Goal: Obtain resource: Download file/media

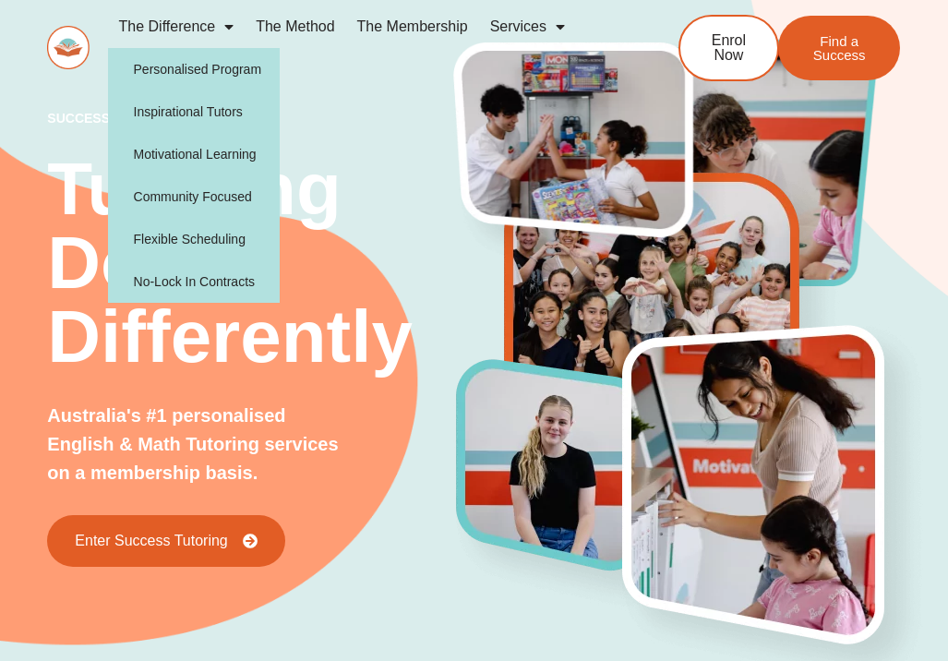
click at [235, 30] on link "The Difference" at bounding box center [177, 27] width 138 height 42
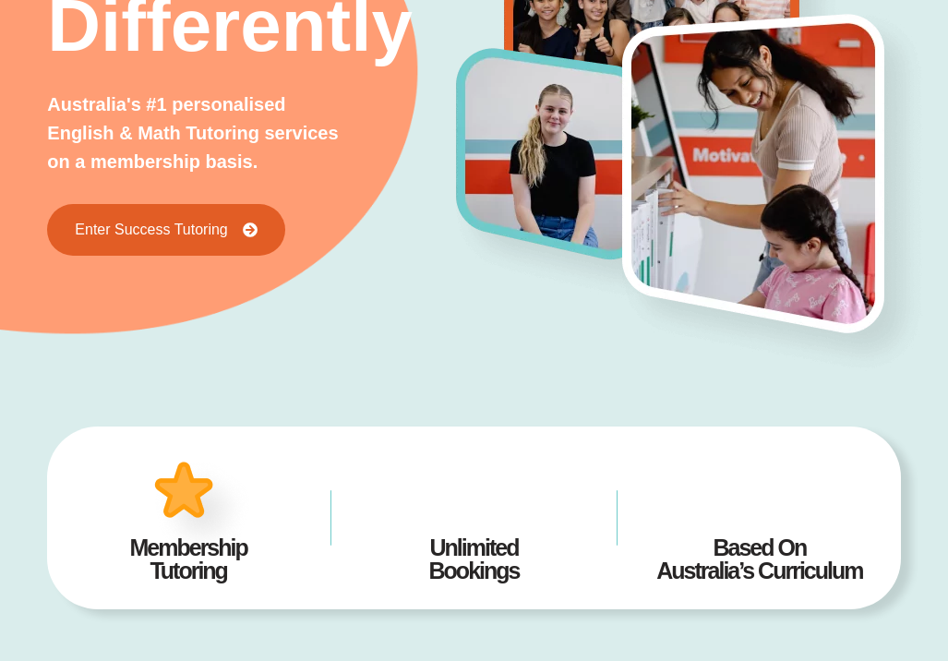
scroll to position [631, 0]
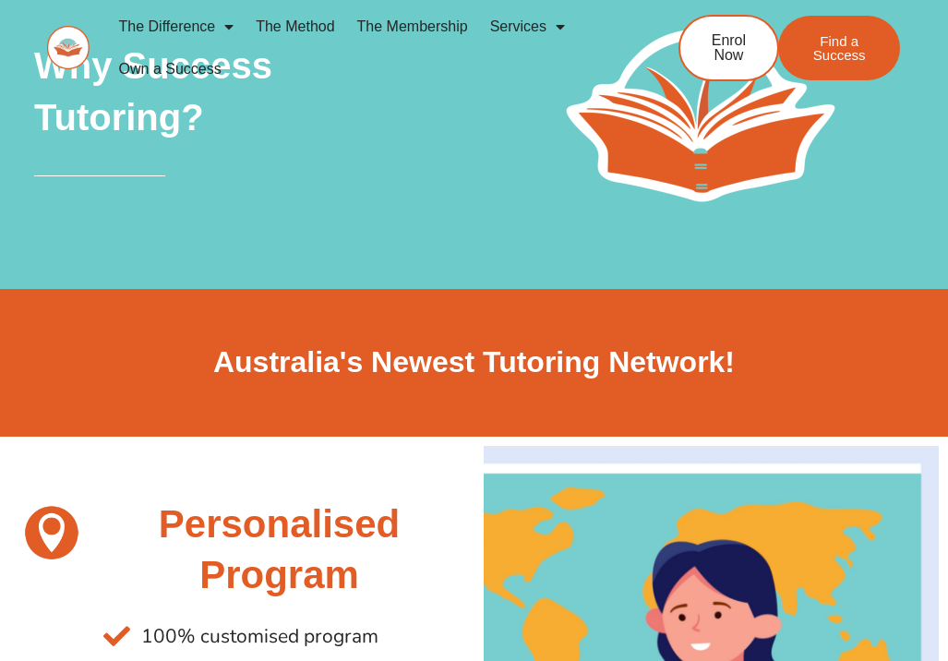
click at [565, 16] on link "Services" at bounding box center [527, 27] width 97 height 42
click at [555, 23] on span "Menu" at bounding box center [555, 26] width 18 height 33
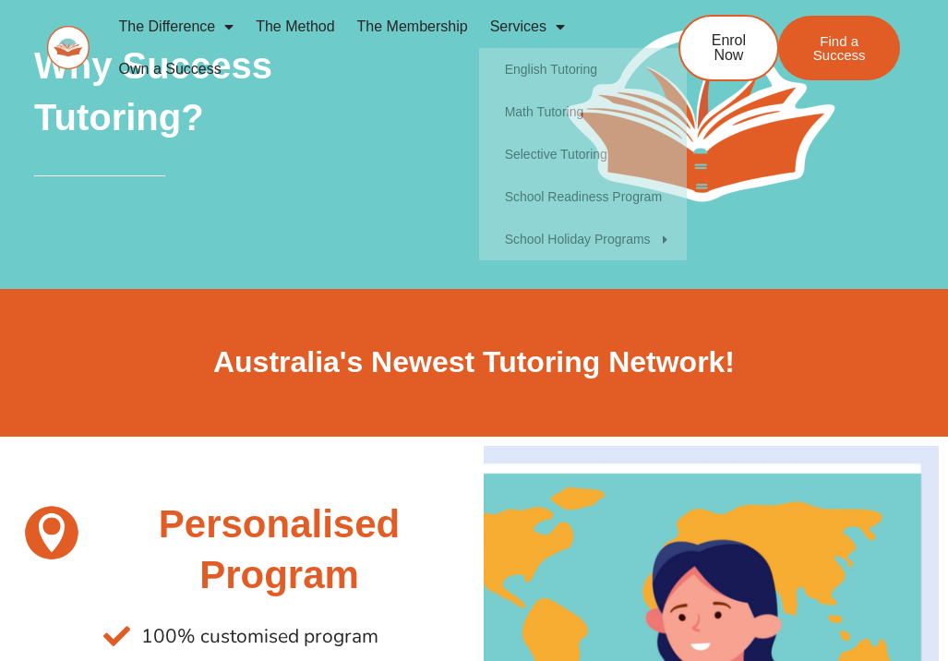
click at [468, 39] on link "The Membership" at bounding box center [412, 27] width 133 height 42
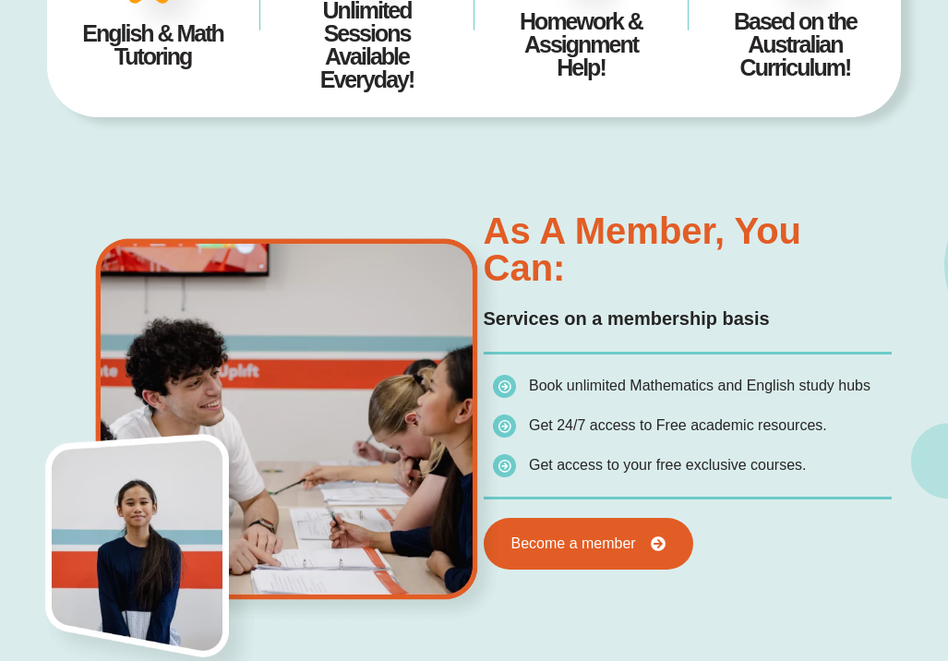
scroll to position [134, 0]
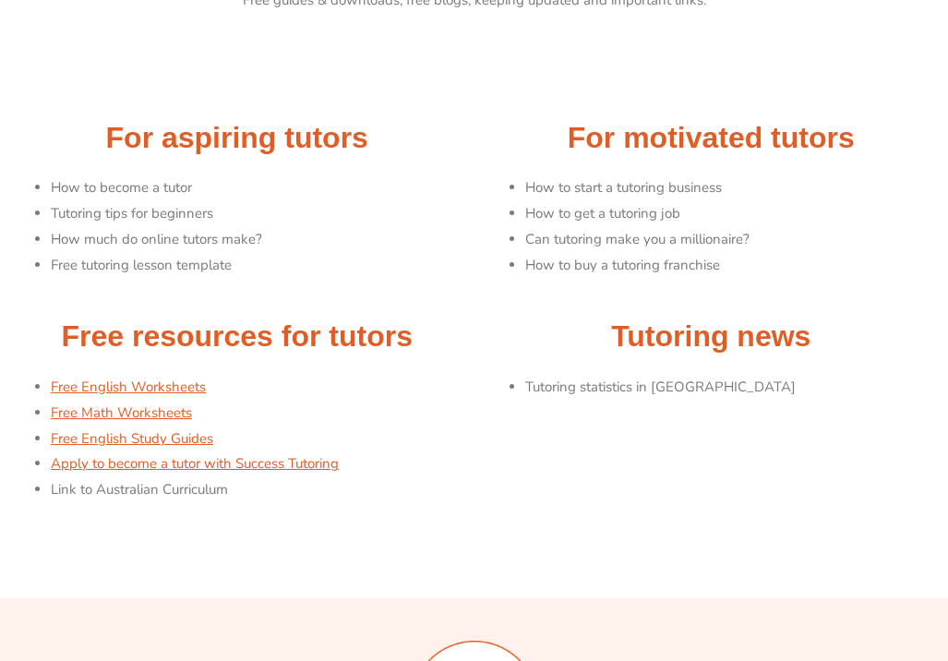
scroll to position [215, 0]
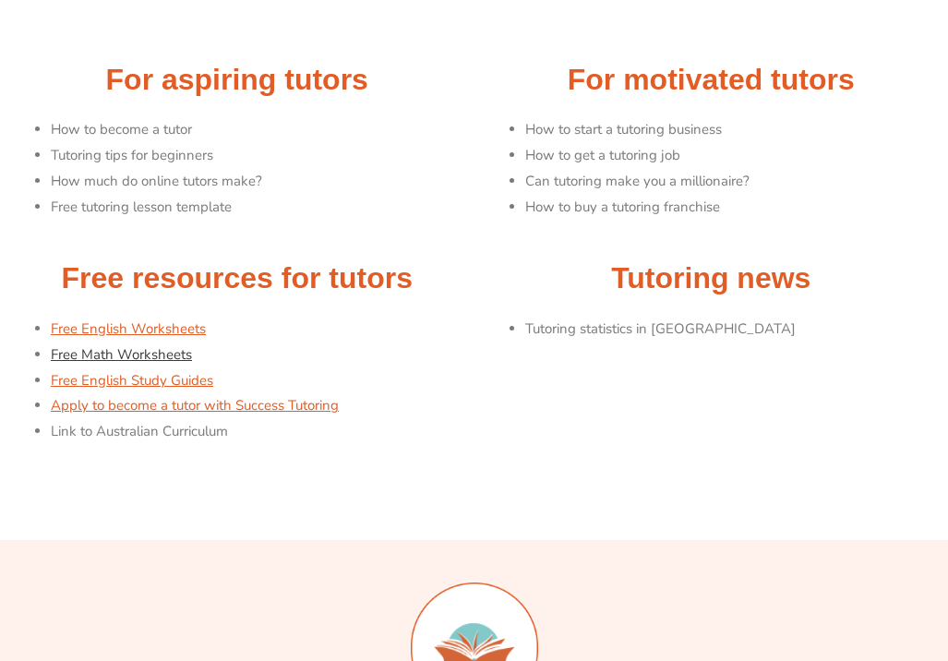
click at [135, 355] on link "Free Math Worksheets" at bounding box center [121, 354] width 141 height 18
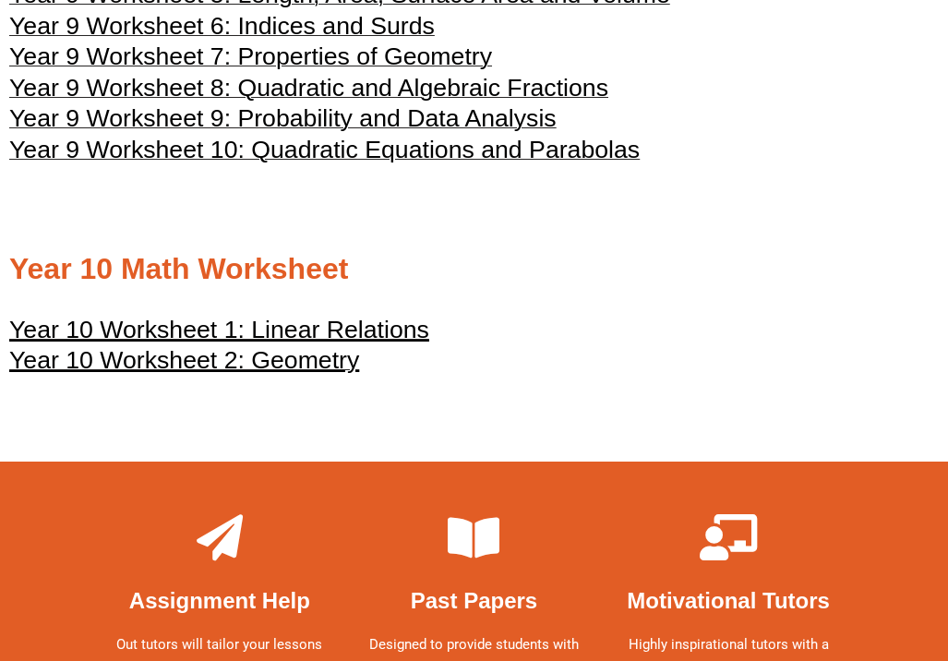
scroll to position [5389, 0]
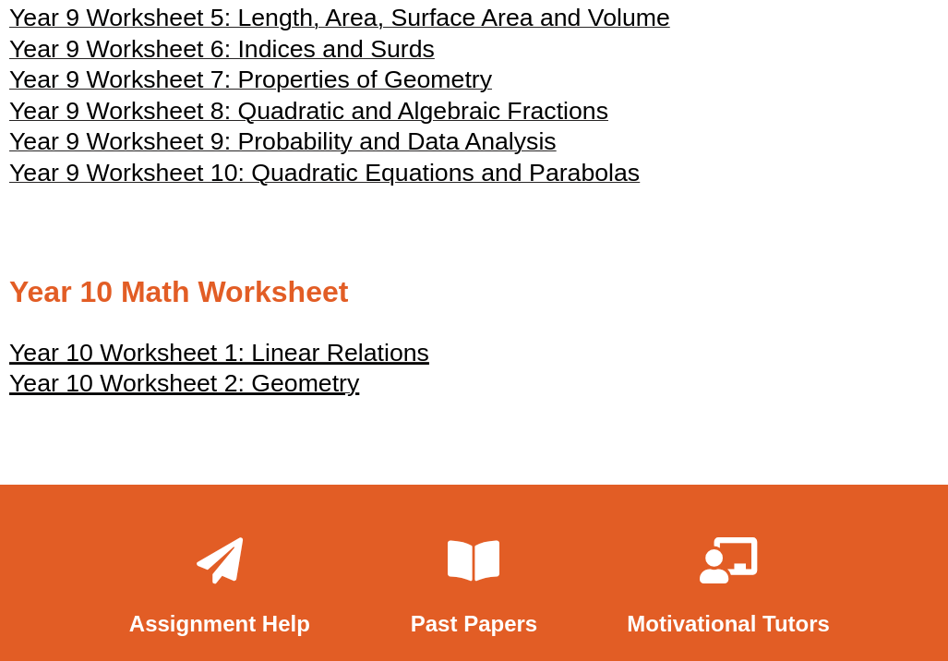
click at [239, 366] on u "Year 10 Worksheet 1: Linear Relations" at bounding box center [219, 353] width 420 height 28
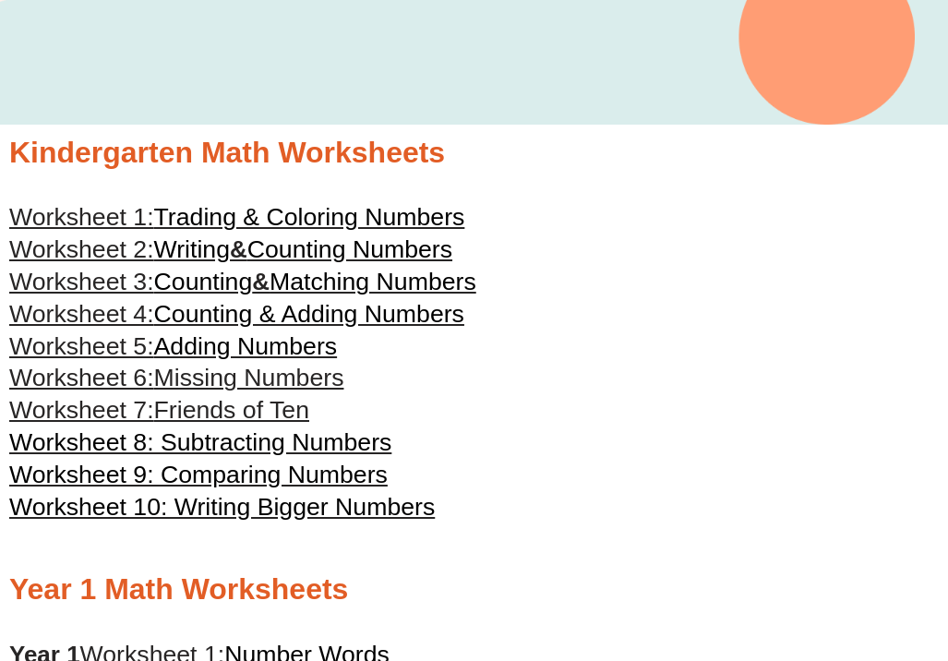
scroll to position [0, 0]
